Goal: Task Accomplishment & Management: Complete application form

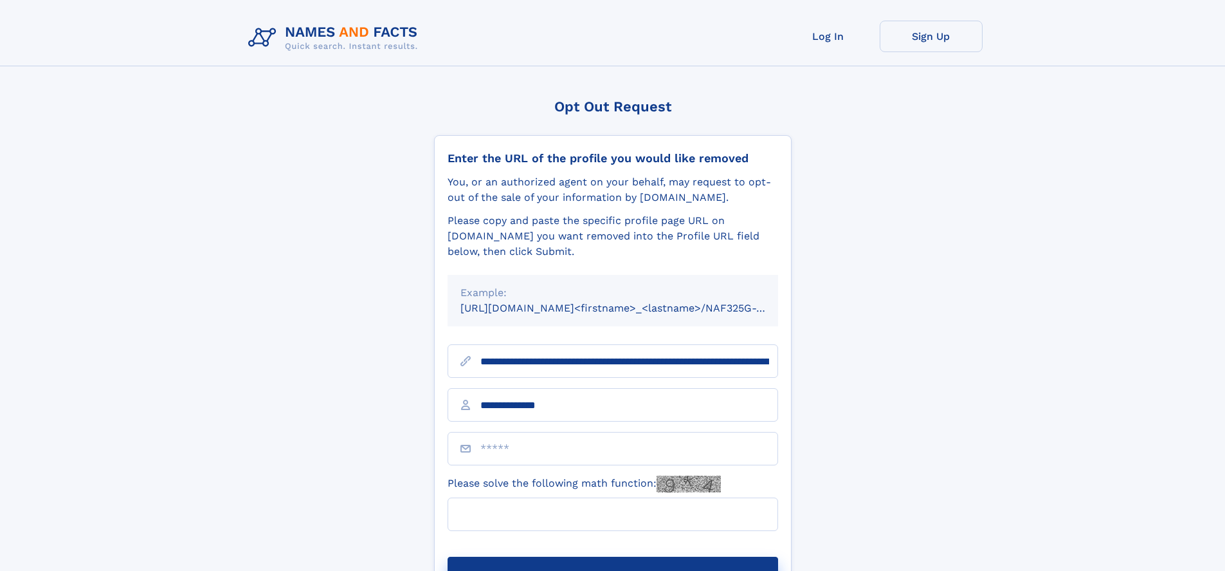
type input "**********"
type input "*"
click at [612, 556] on button "Submit Opt Out Request" at bounding box center [613, 576] width 331 height 41
